Goal: Navigation & Orientation: Find specific page/section

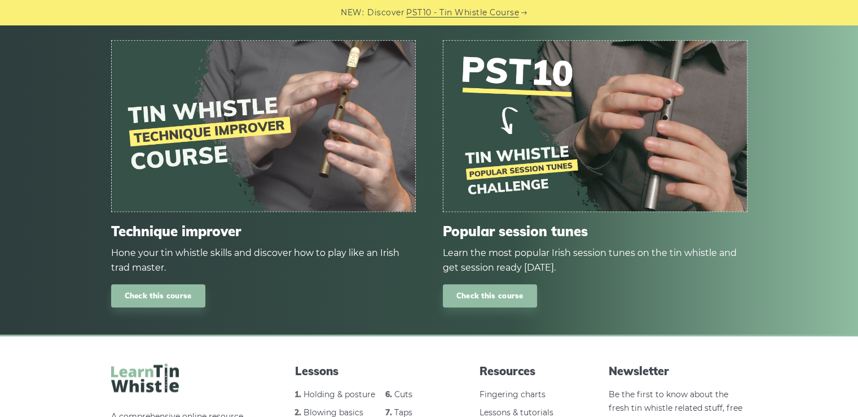
scroll to position [1329, 0]
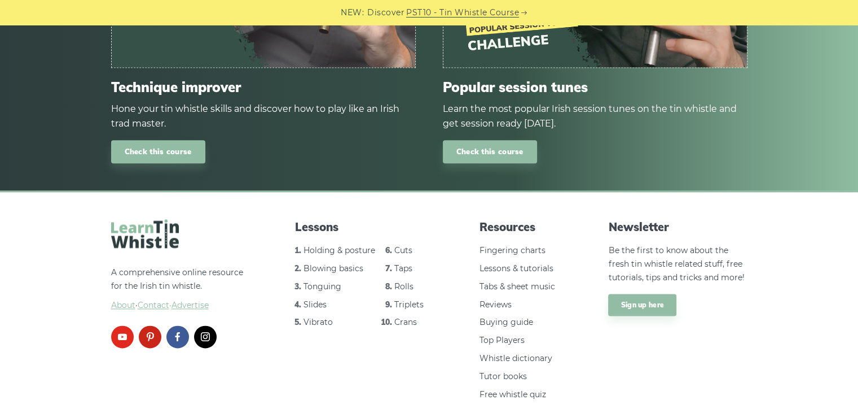
click at [164, 300] on span "Contact" at bounding box center [154, 305] width 32 height 10
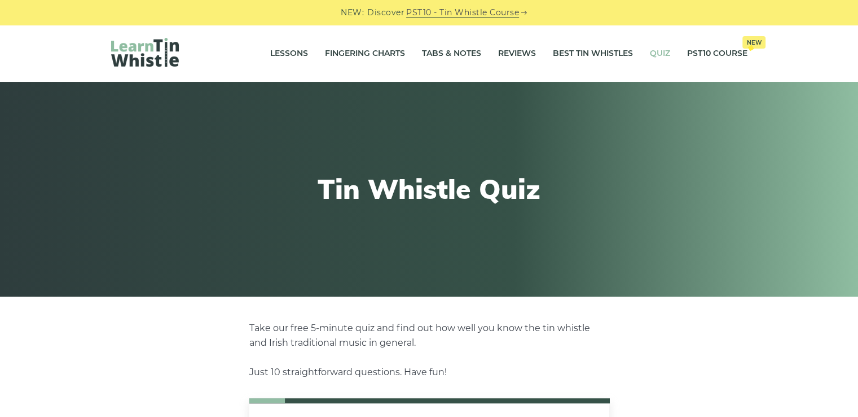
click at [138, 54] on img at bounding box center [145, 52] width 68 height 29
click at [143, 51] on img at bounding box center [145, 52] width 68 height 29
